Goal: Navigation & Orientation: Find specific page/section

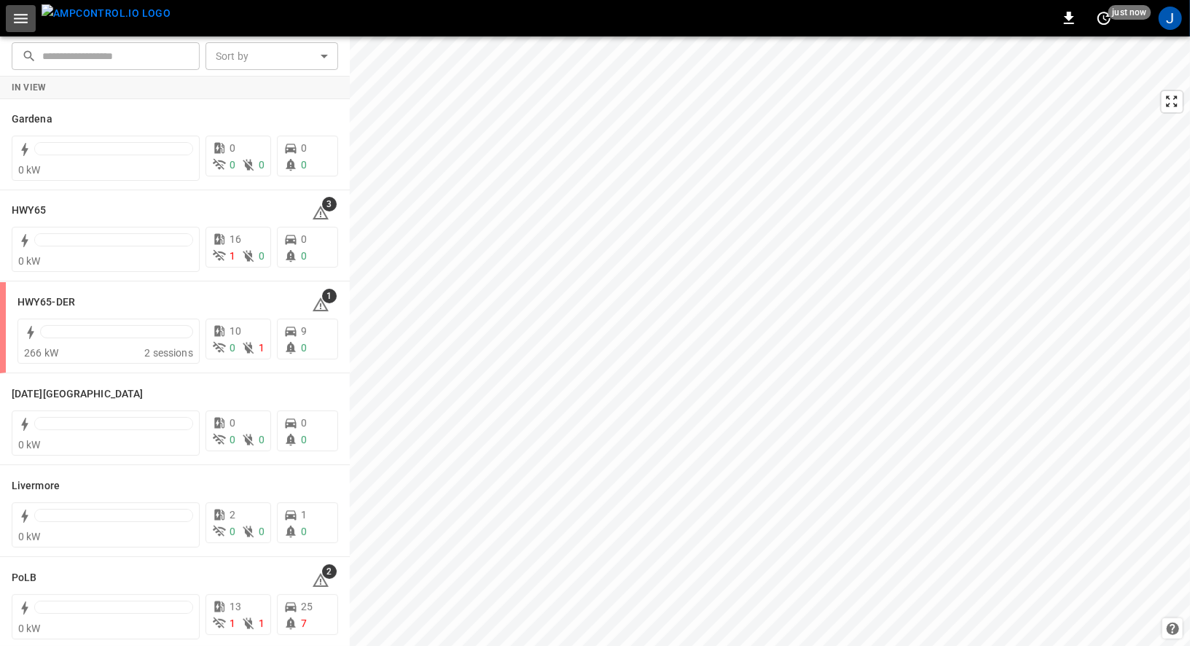
click at [21, 13] on icon "button" at bounding box center [21, 18] width 18 height 18
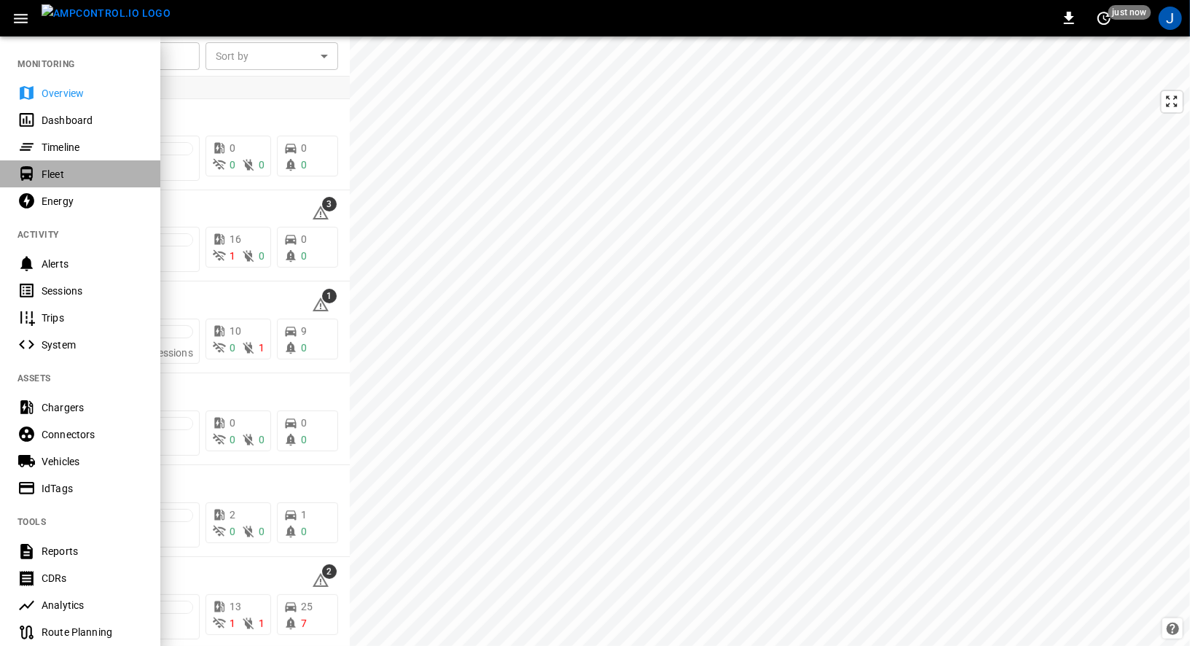
click at [60, 175] on div "Fleet" at bounding box center [92, 174] width 101 height 15
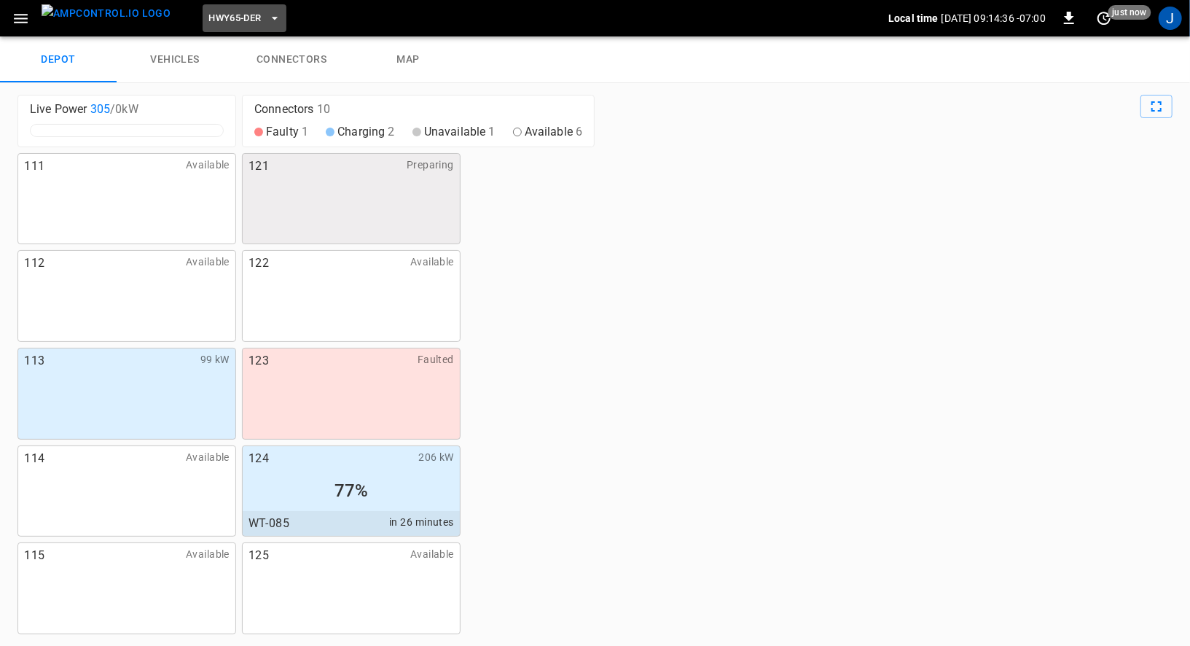
click at [215, 12] on span "HWY65-DER" at bounding box center [234, 18] width 52 height 17
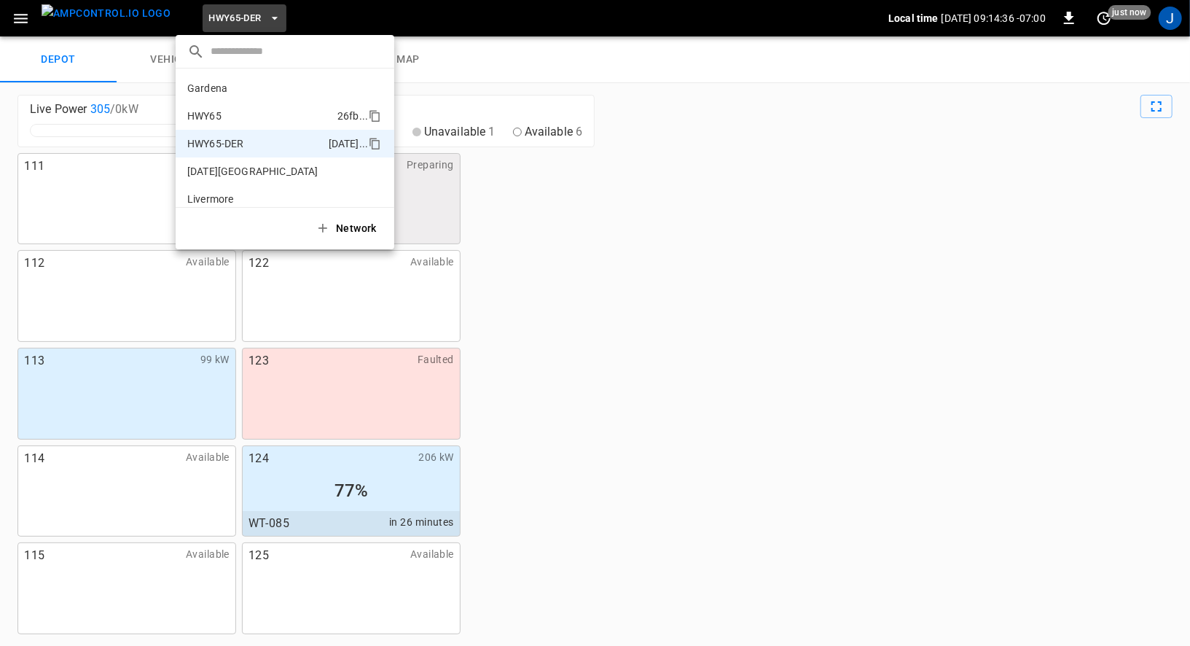
scroll to position [51, 0]
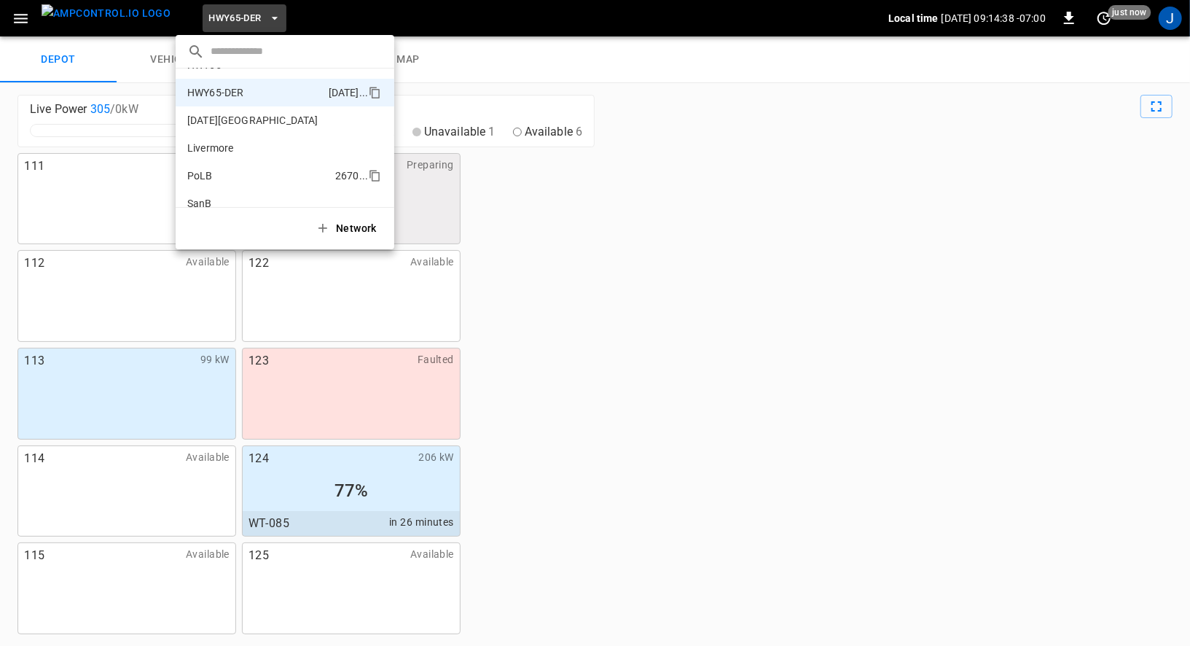
click at [246, 168] on p "PoLB" at bounding box center [258, 175] width 142 height 15
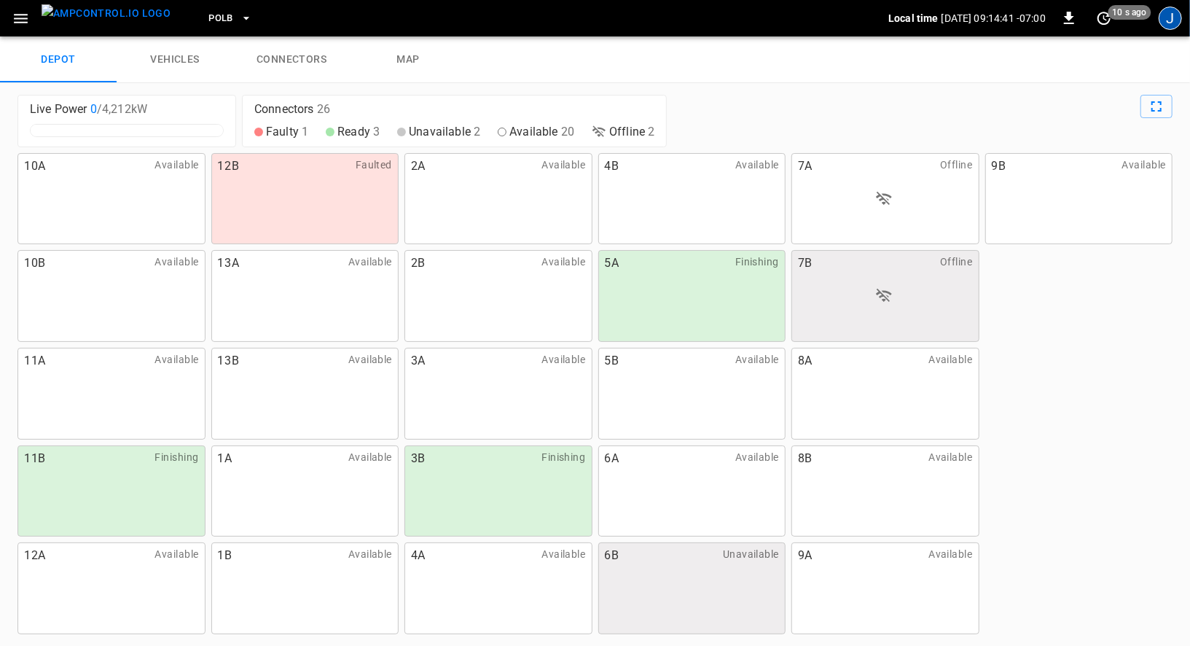
click at [1172, 17] on div "J" at bounding box center [1170, 18] width 23 height 23
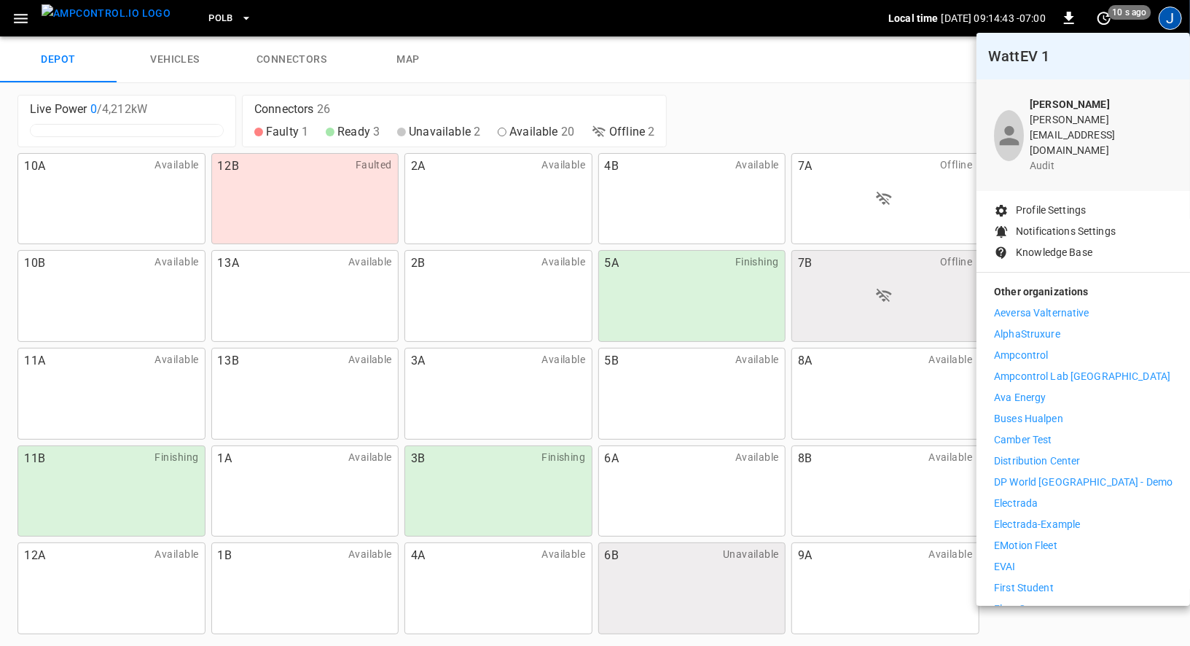
click at [218, 20] on div at bounding box center [595, 323] width 1190 height 646
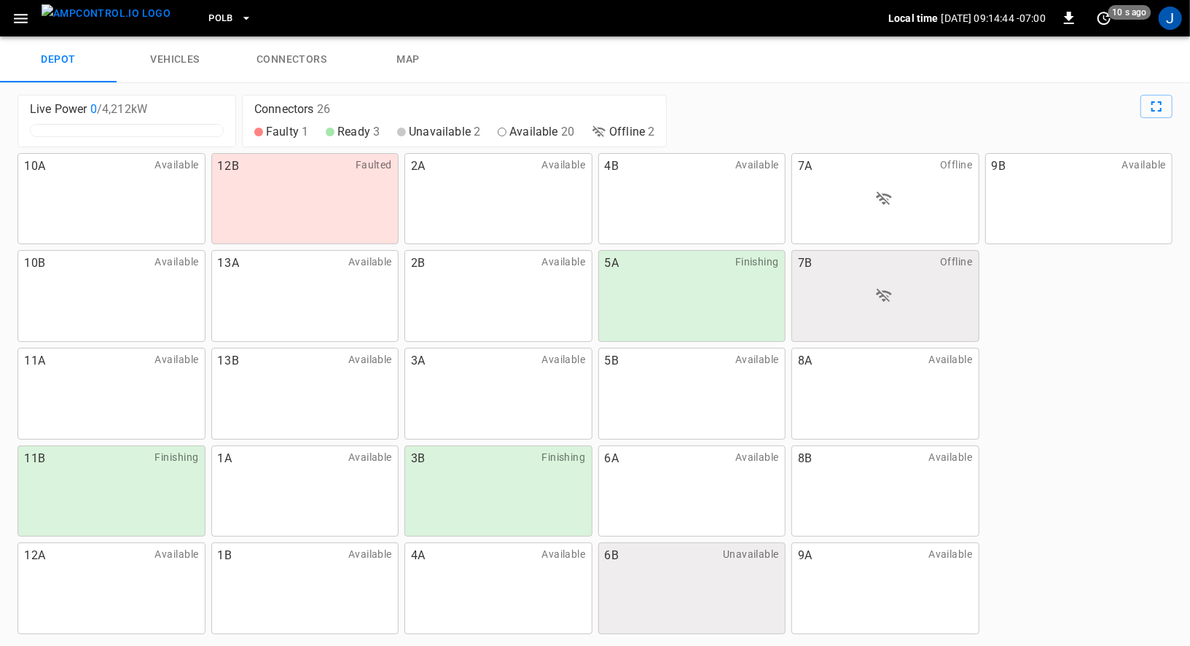
click at [200, 20] on body "PoLB Local time [DATE] 09:14:44 -07:00 0 10 s ago J depot vehicles connectors m…" at bounding box center [595, 18] width 1190 height 36
click at [239, 20] on icon "button" at bounding box center [246, 18] width 15 height 15
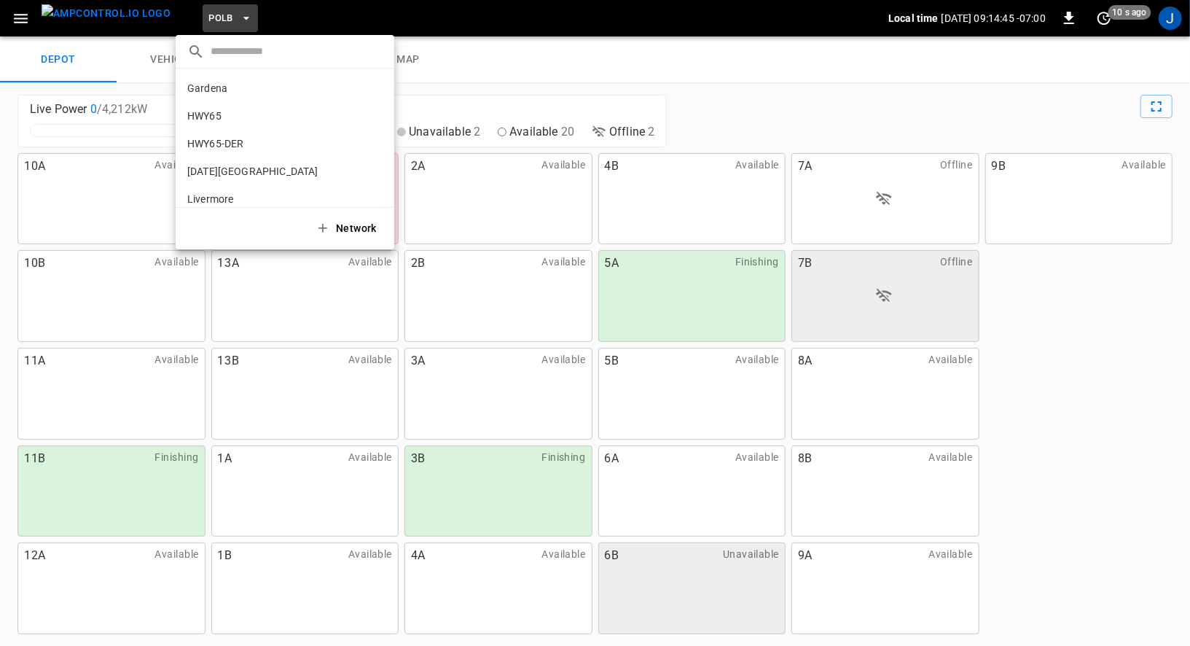
scroll to position [122, 0]
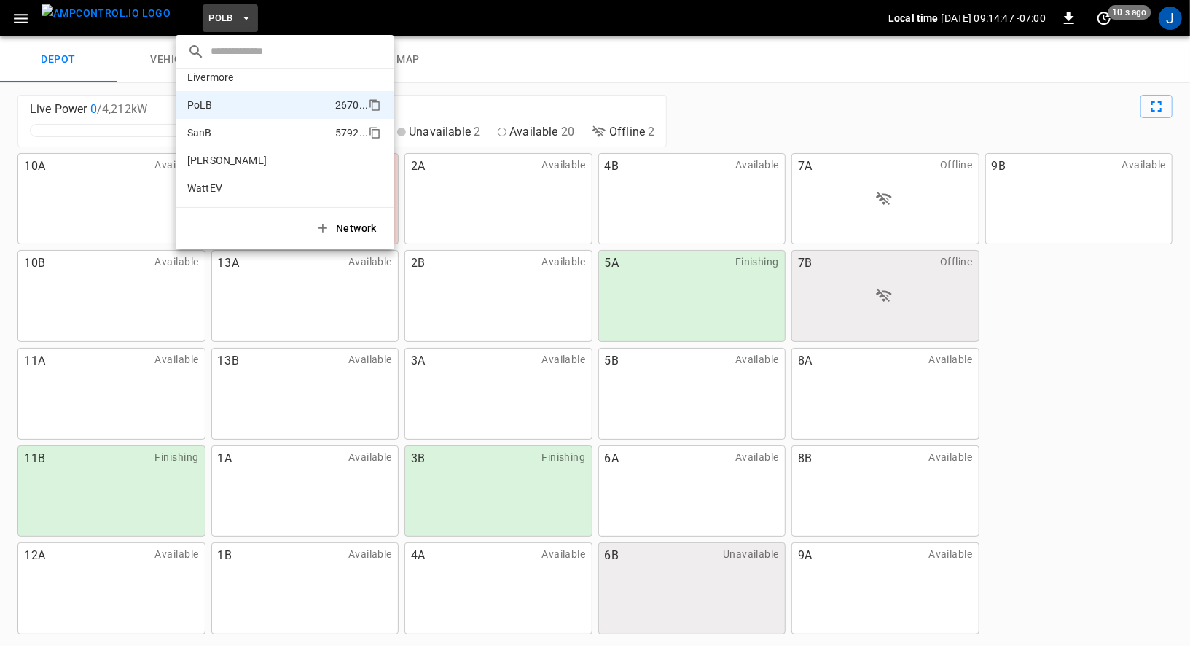
click at [242, 122] on li "SanB 5792 ..." at bounding box center [285, 133] width 219 height 28
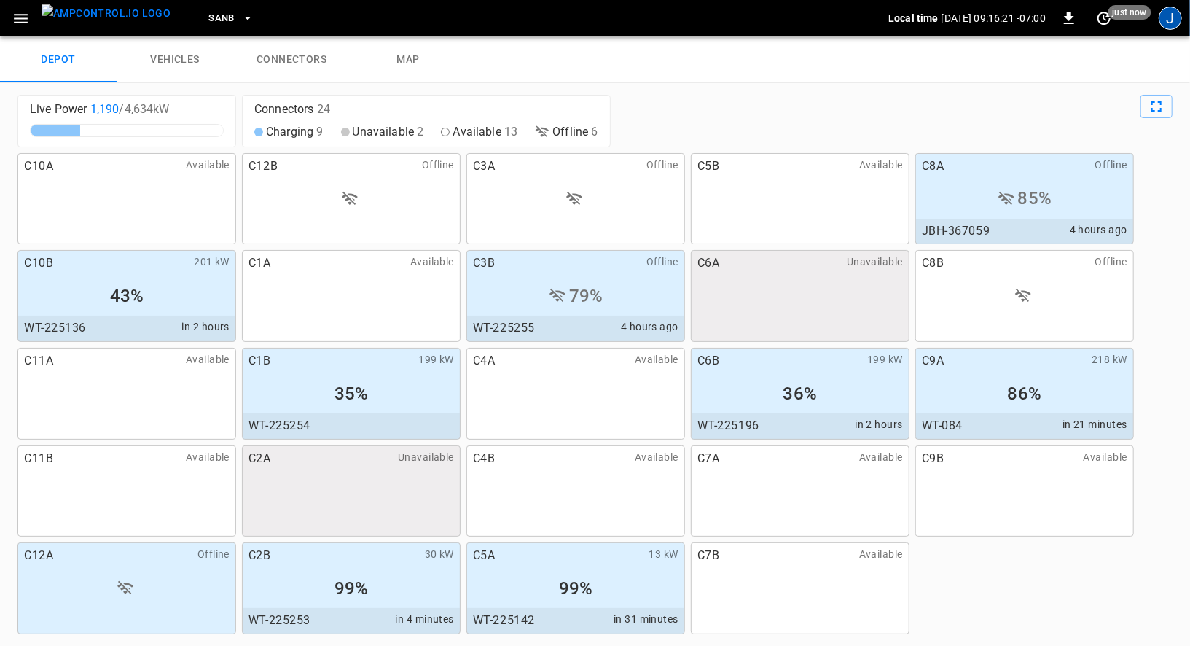
click at [1169, 21] on div "J" at bounding box center [1170, 18] width 23 height 23
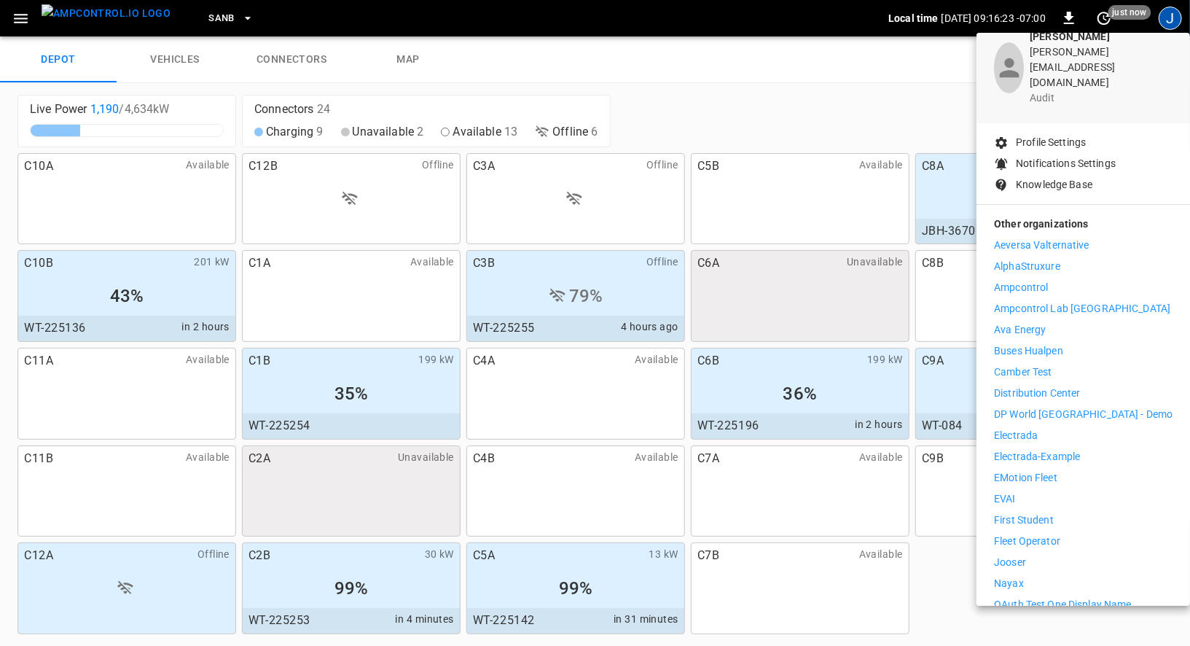
scroll to position [79, 0]
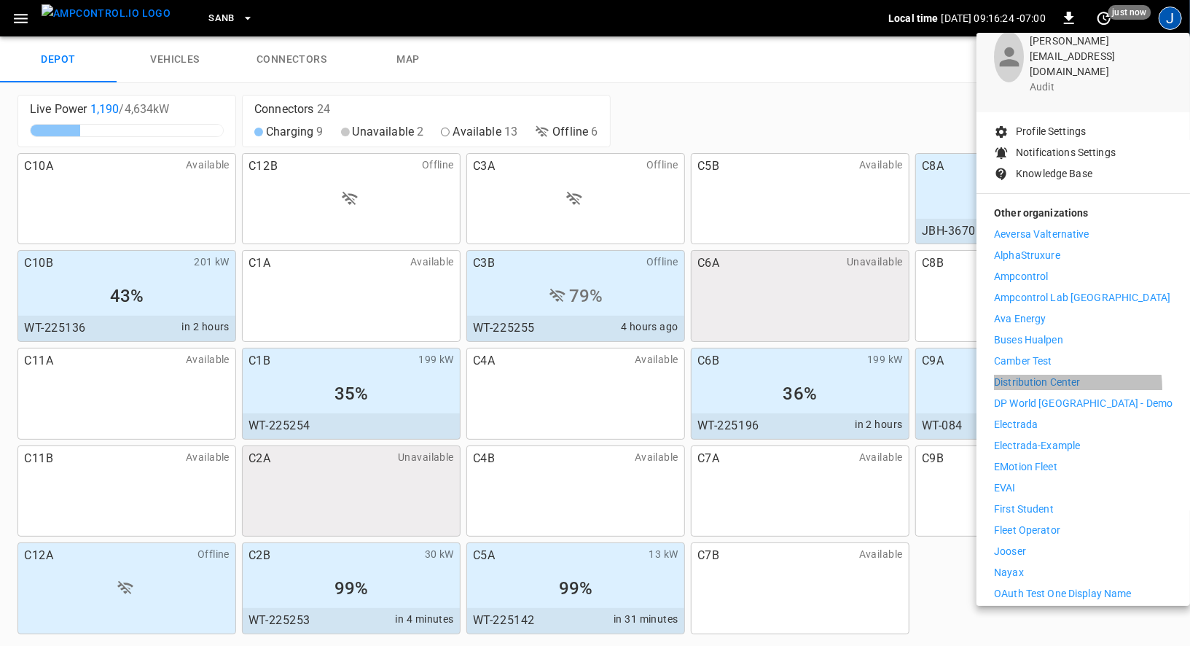
click at [1051, 375] on p "Distribution Center" at bounding box center [1037, 382] width 87 height 15
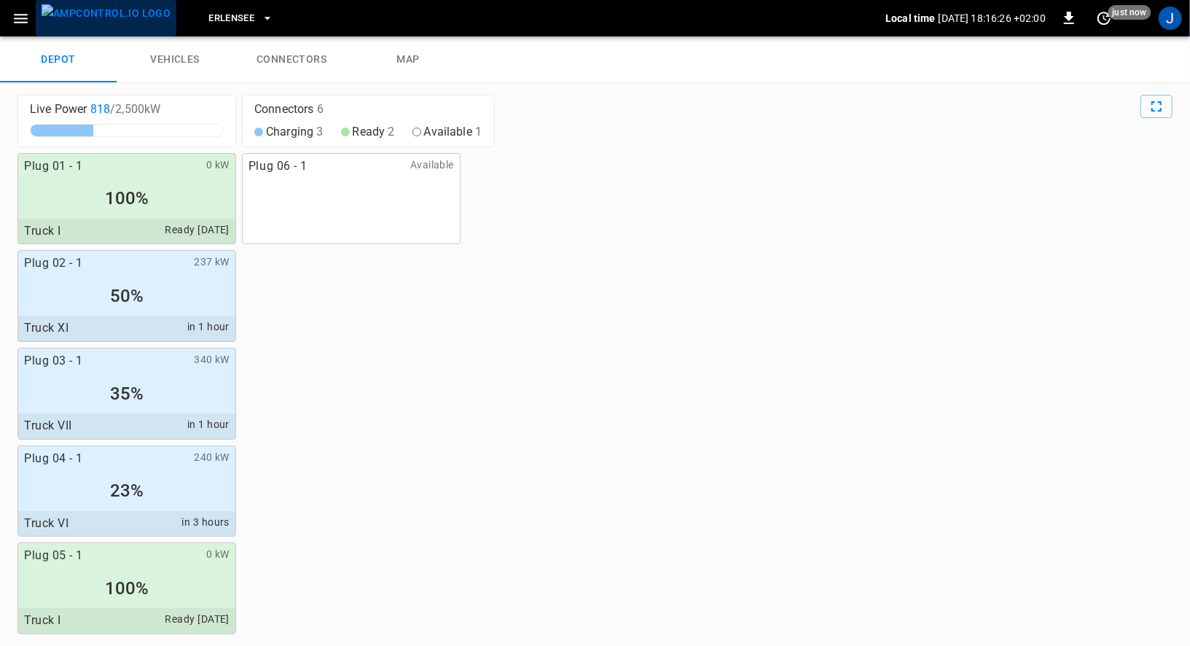
click at [130, 23] on img "menu" at bounding box center [106, 13] width 129 height 18
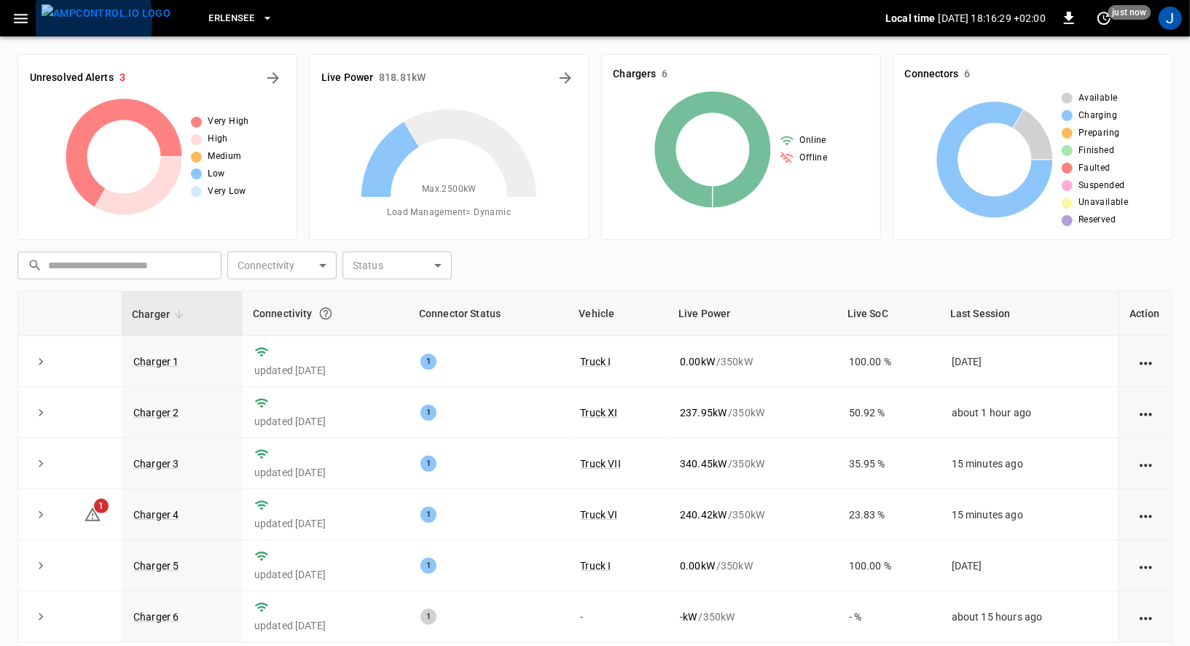
click at [36, 20] on button "menu" at bounding box center [106, 18] width 141 height 36
click at [17, 24] on icon "button" at bounding box center [21, 18] width 18 height 18
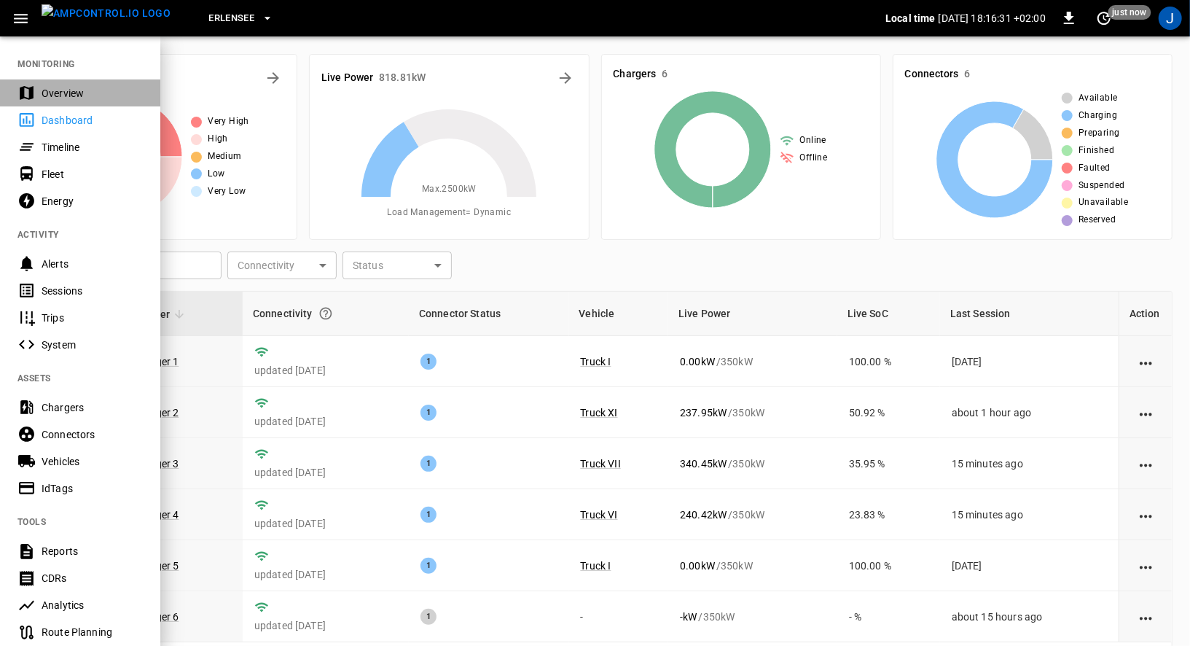
click at [52, 91] on div "Overview" at bounding box center [92, 93] width 101 height 15
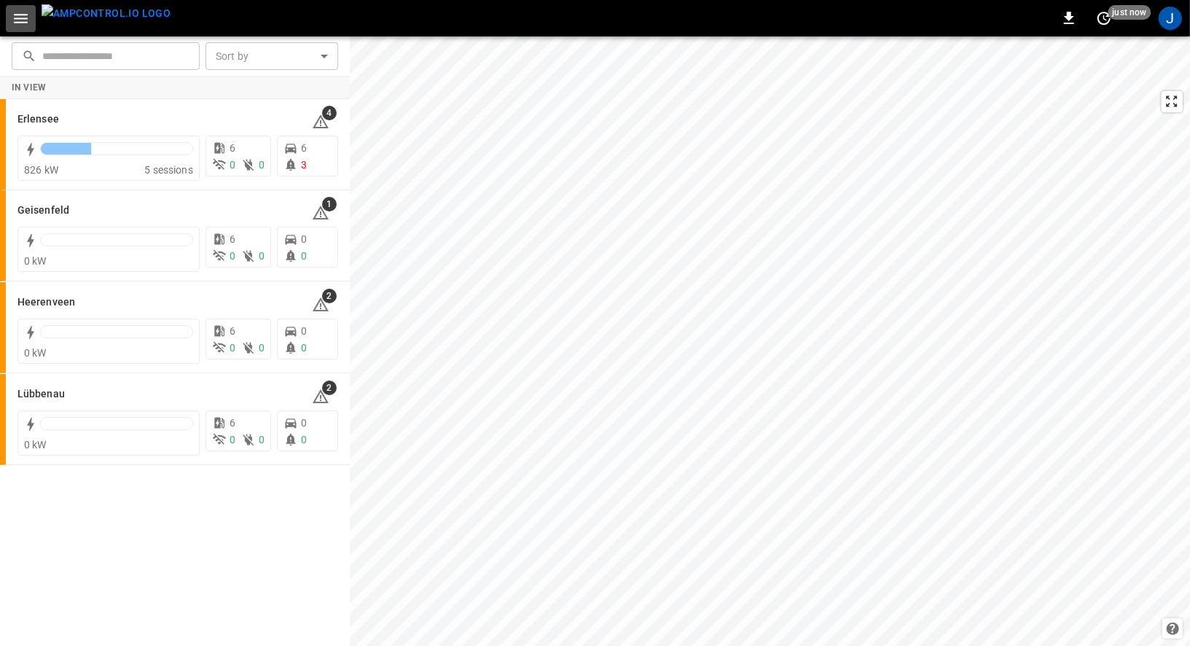
click at [15, 18] on icon "button" at bounding box center [21, 18] width 14 height 9
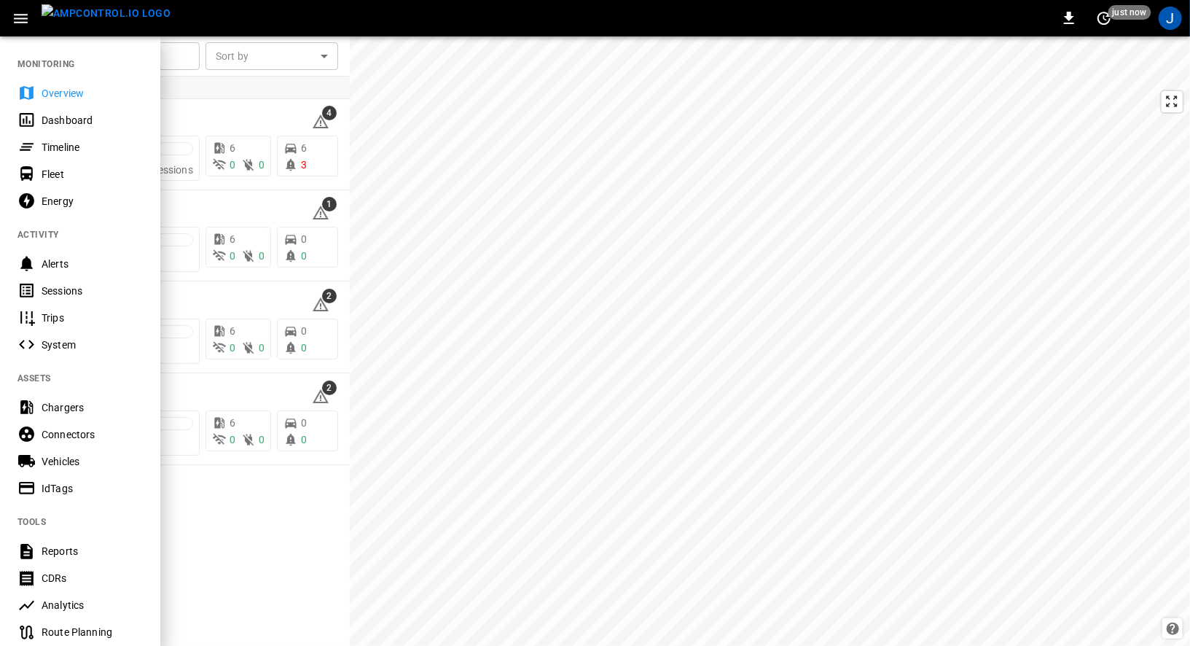
click at [83, 124] on div "Dashboard" at bounding box center [92, 120] width 101 height 15
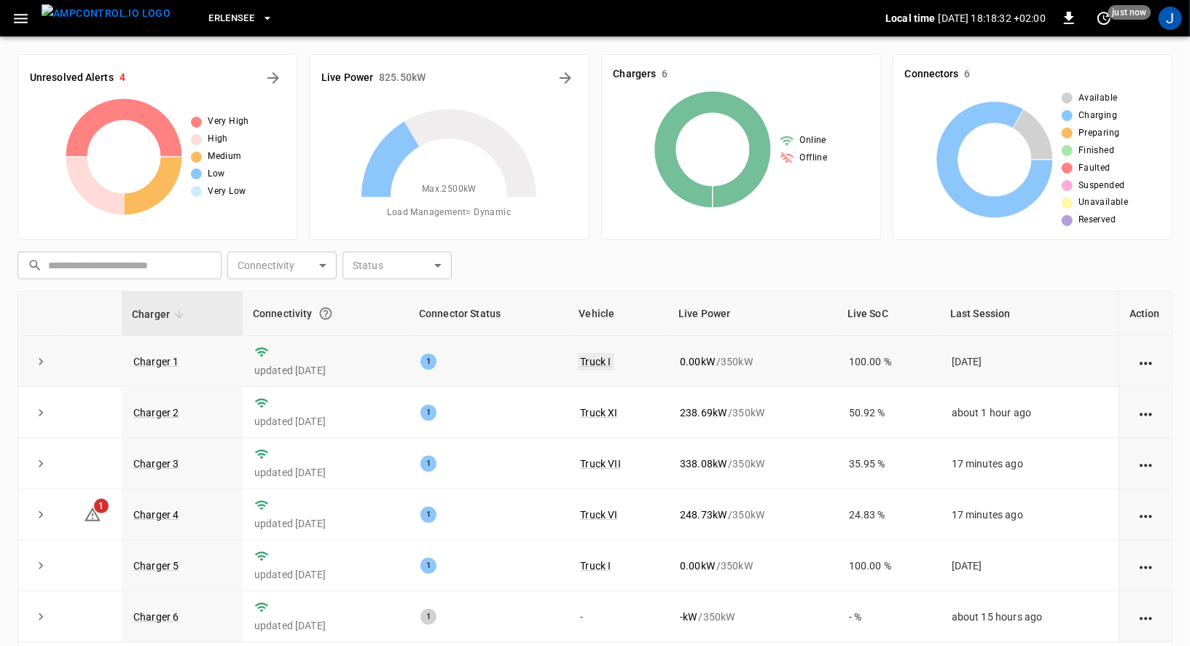
click at [612, 358] on link "Truck I" at bounding box center [596, 361] width 36 height 17
